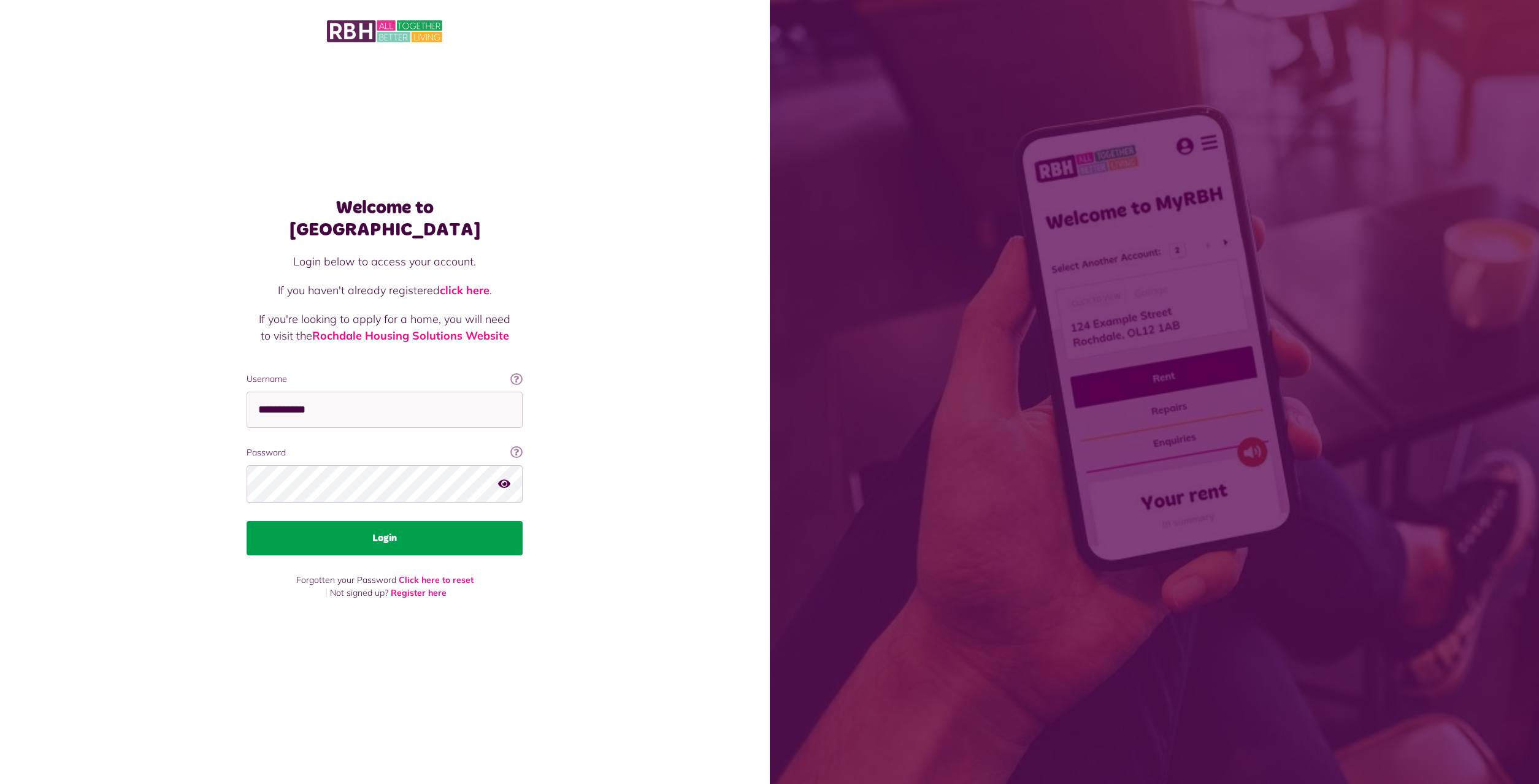
click at [393, 526] on button "Login" at bounding box center [384, 538] width 276 height 35
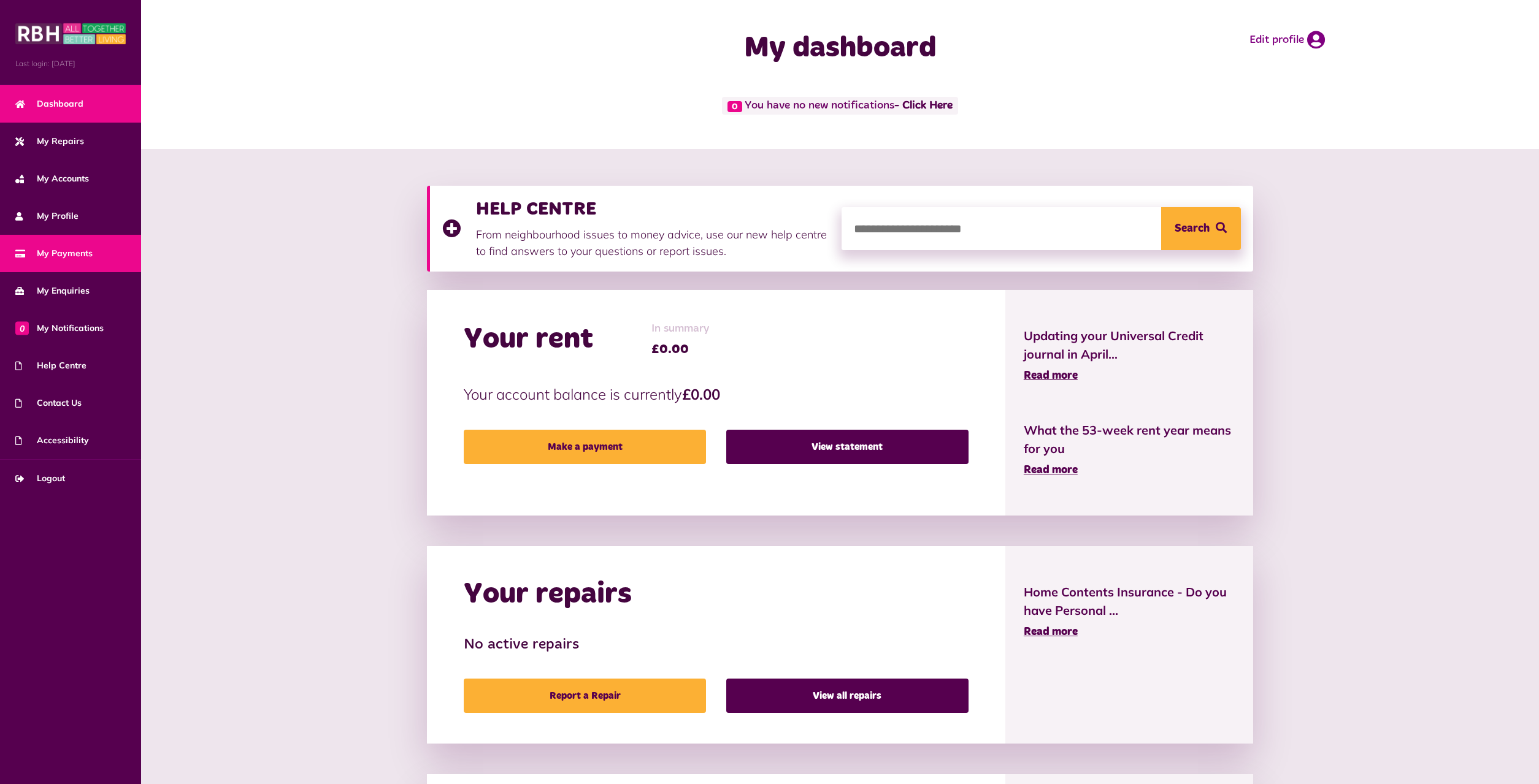
click at [63, 253] on span "My Payments" at bounding box center [54, 253] width 77 height 13
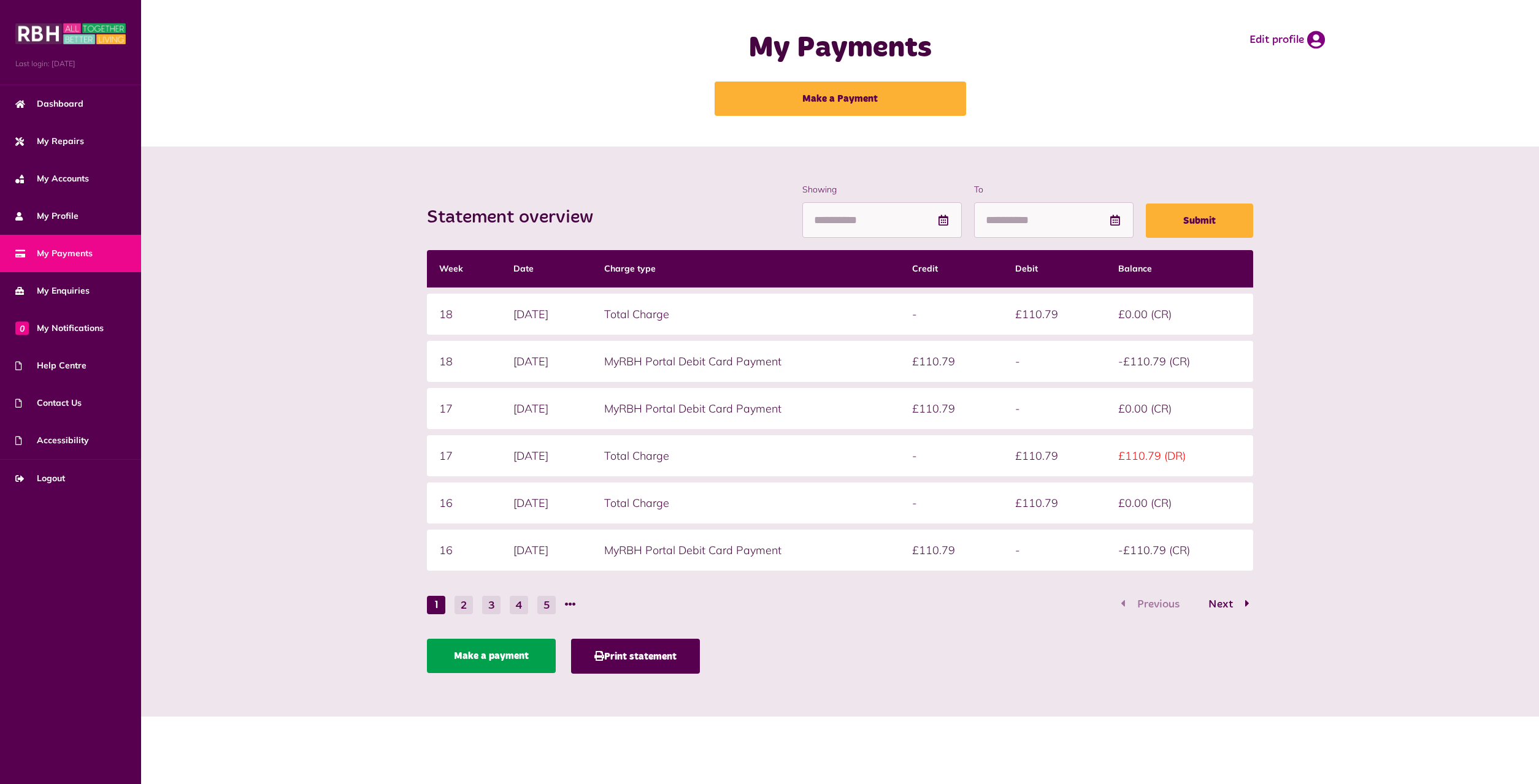
click at [513, 662] on link "Make a payment" at bounding box center [491, 657] width 128 height 35
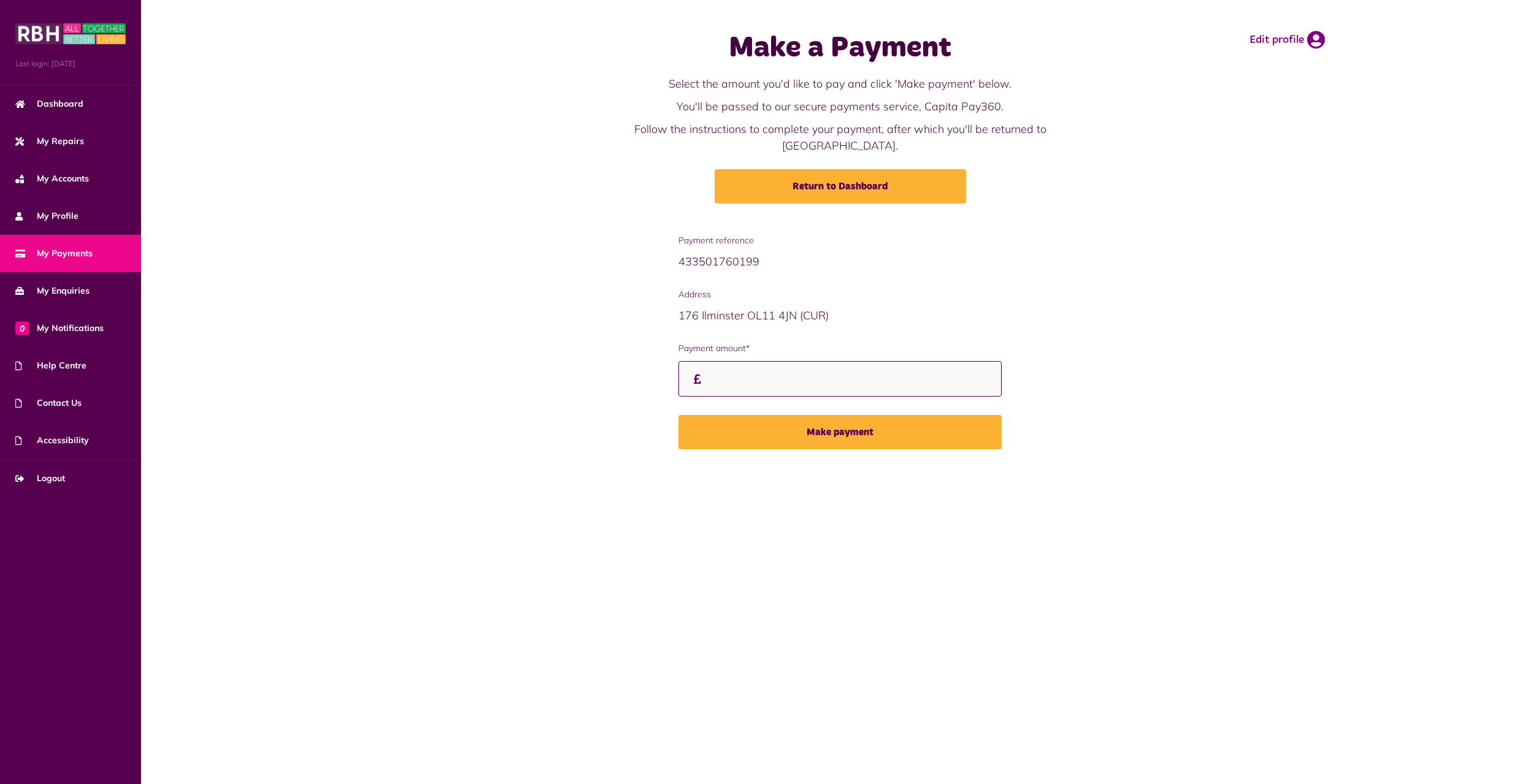
click at [712, 363] on input "Payment amount*" at bounding box center [840, 380] width 323 height 36
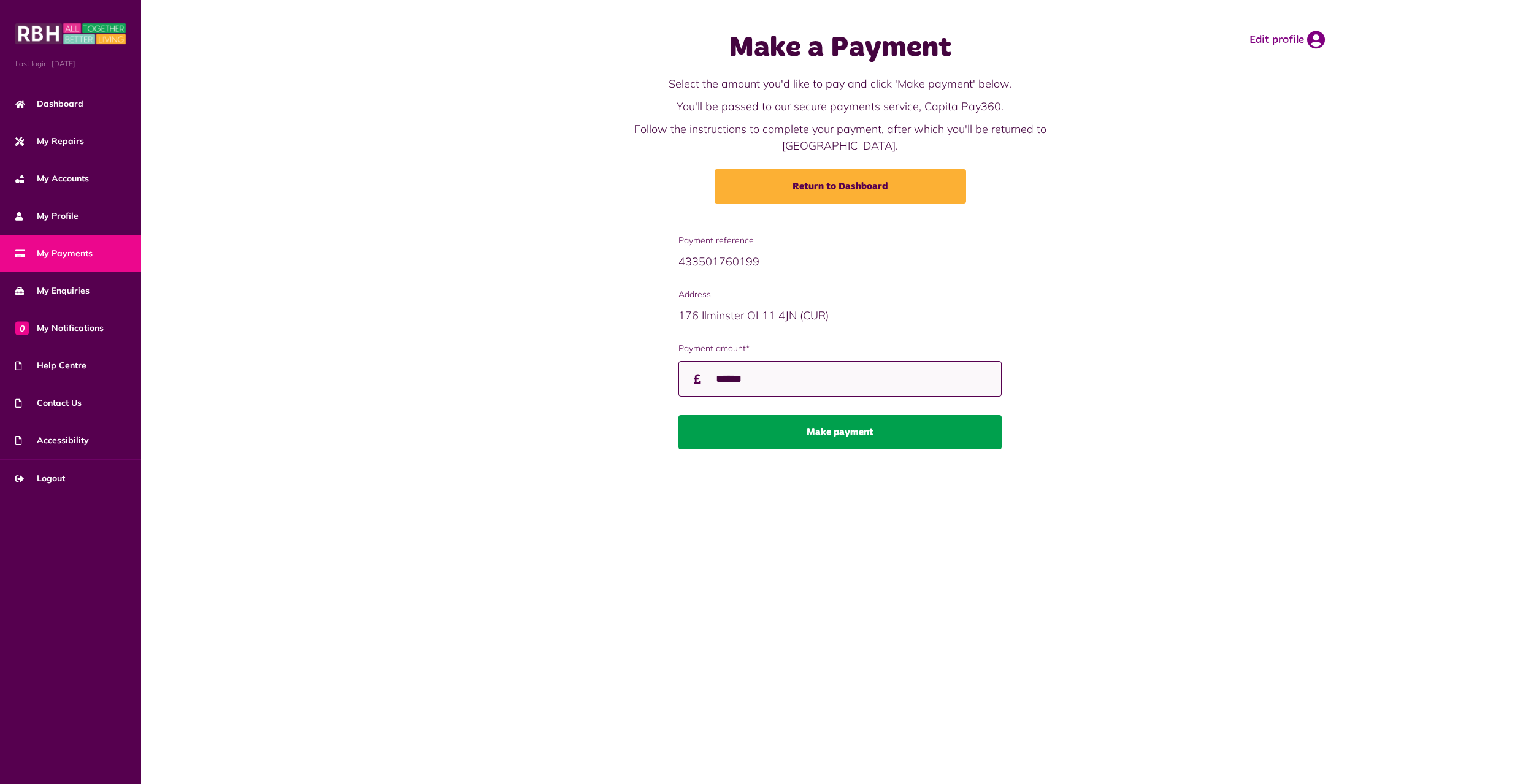
type input "******"
click at [869, 429] on button "Make payment" at bounding box center [840, 433] width 323 height 35
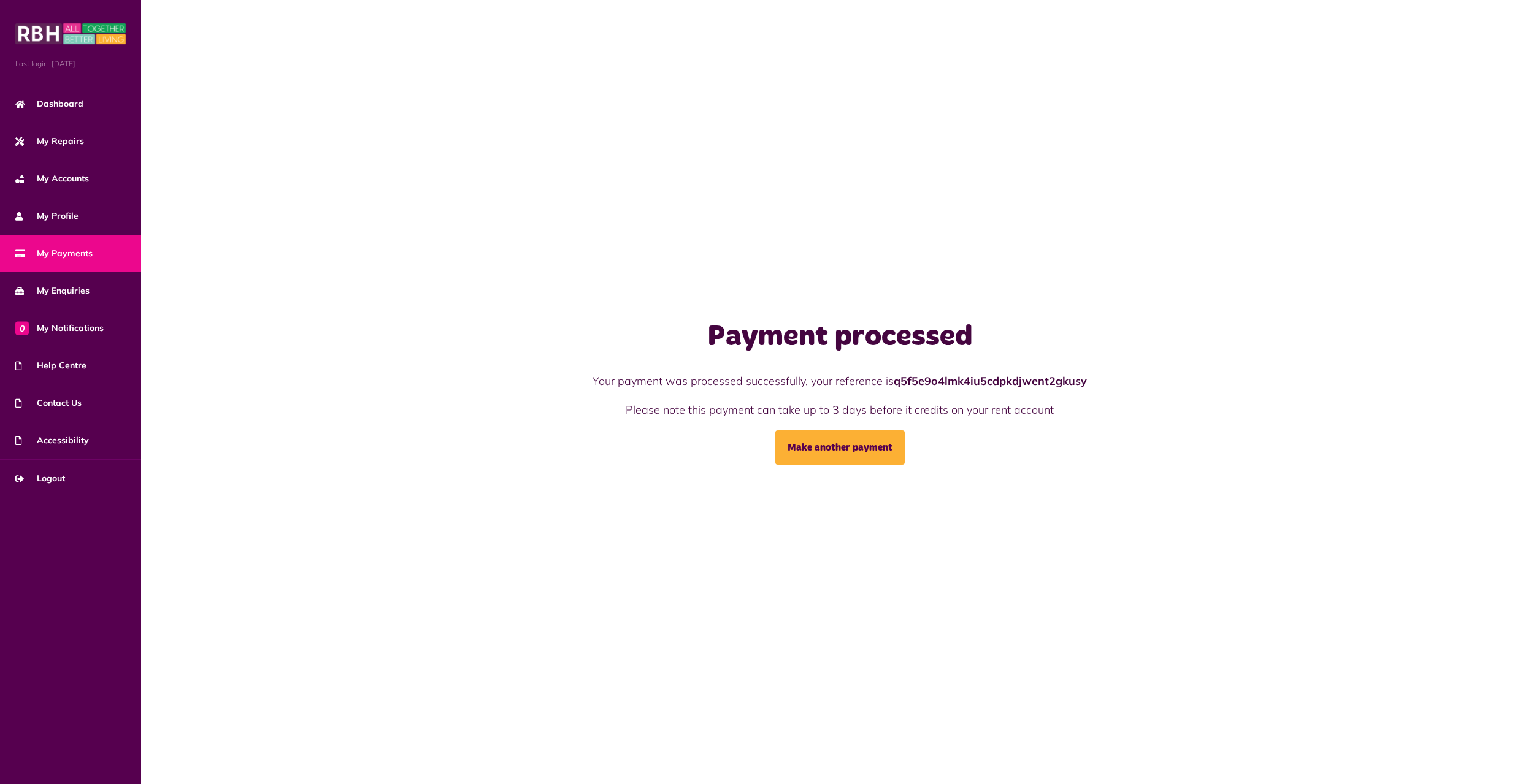
click at [51, 257] on span "My Payments" at bounding box center [54, 253] width 77 height 13
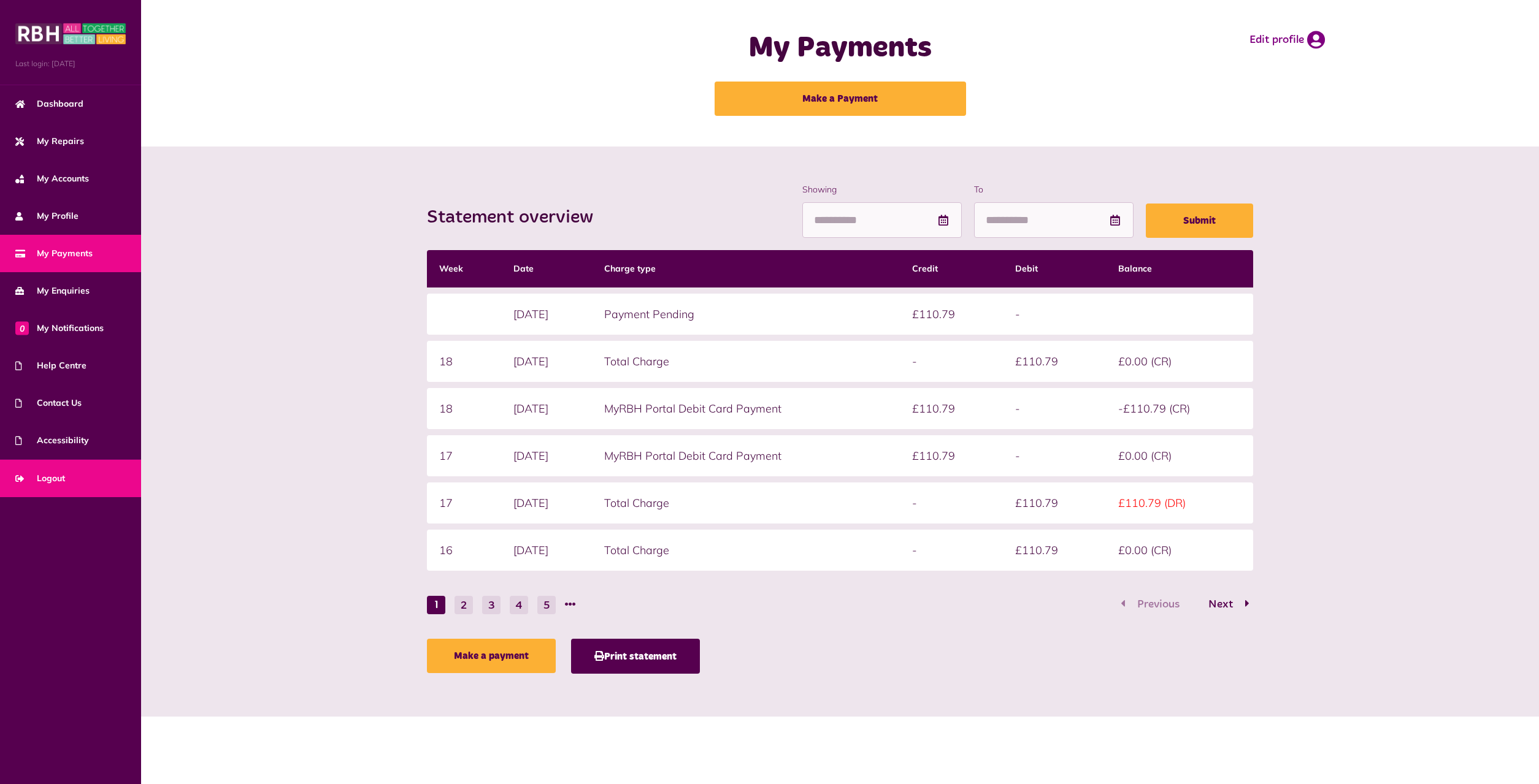
click at [57, 482] on span "Logout" at bounding box center [40, 479] width 50 height 13
